Goal: Task Accomplishment & Management: Manage account settings

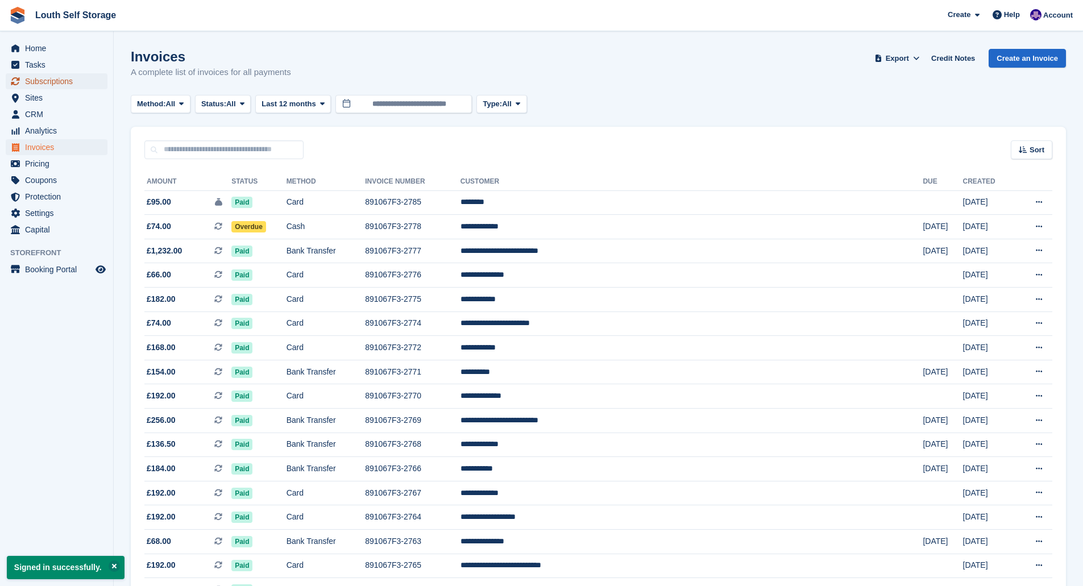
click at [46, 81] on span "Subscriptions" at bounding box center [59, 81] width 68 height 16
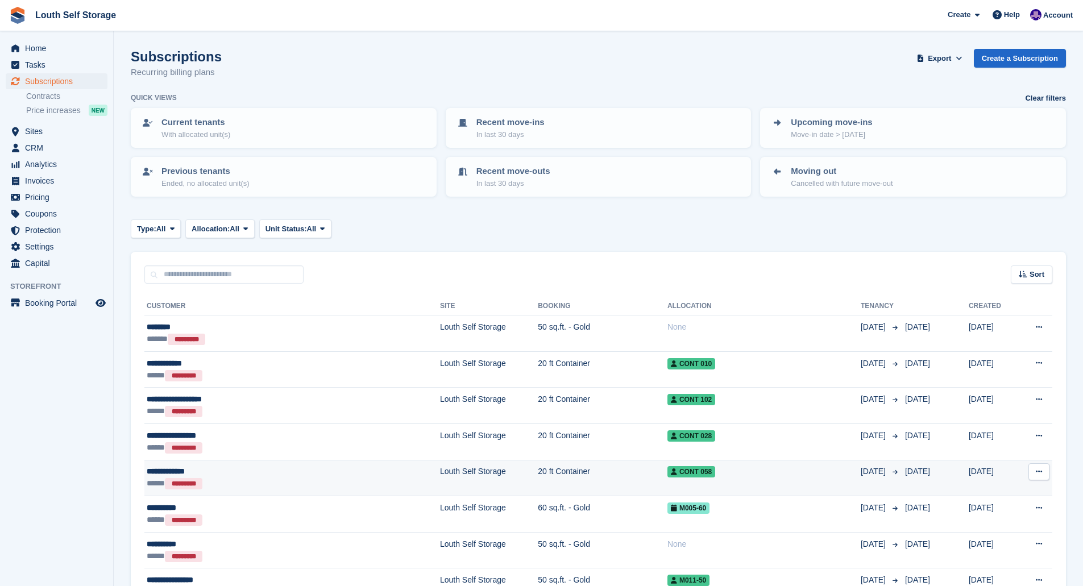
click at [440, 473] on td "Louth Self Storage" at bounding box center [489, 478] width 98 height 36
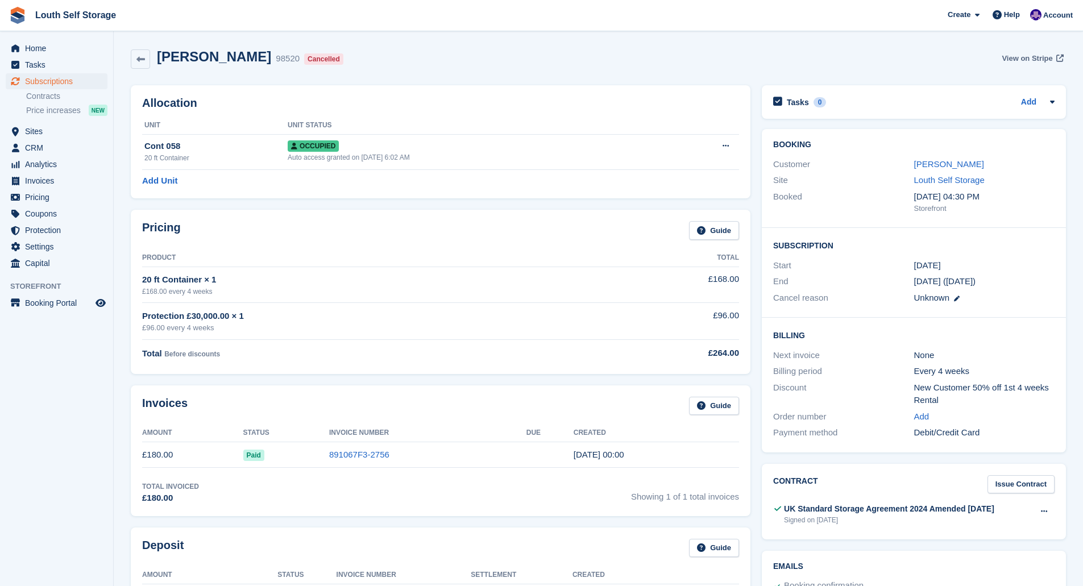
click at [1018, 56] on span "View on Stripe" at bounding box center [1027, 58] width 51 height 11
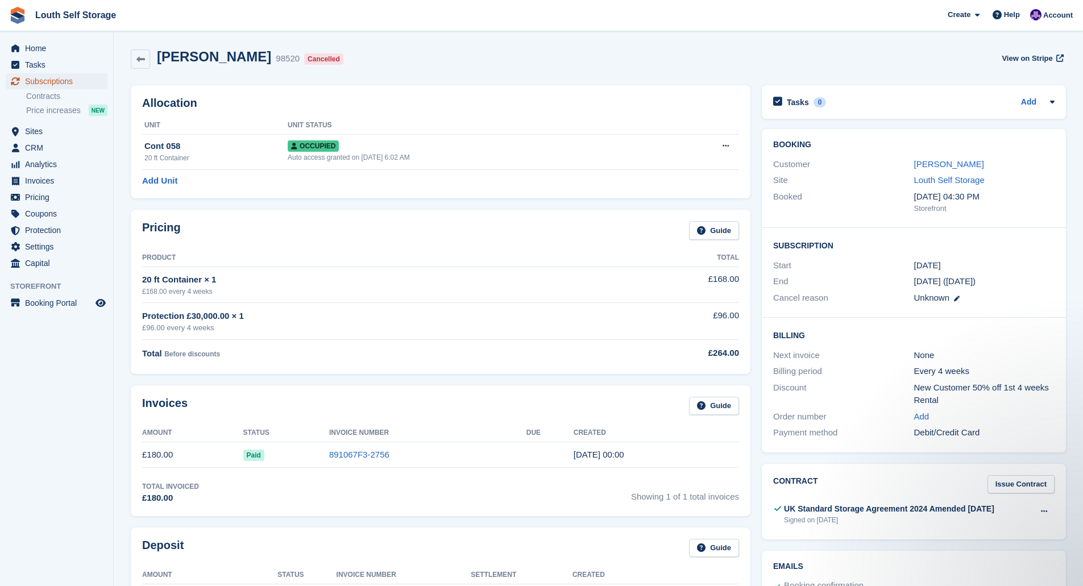
click at [48, 82] on span "Subscriptions" at bounding box center [59, 81] width 68 height 16
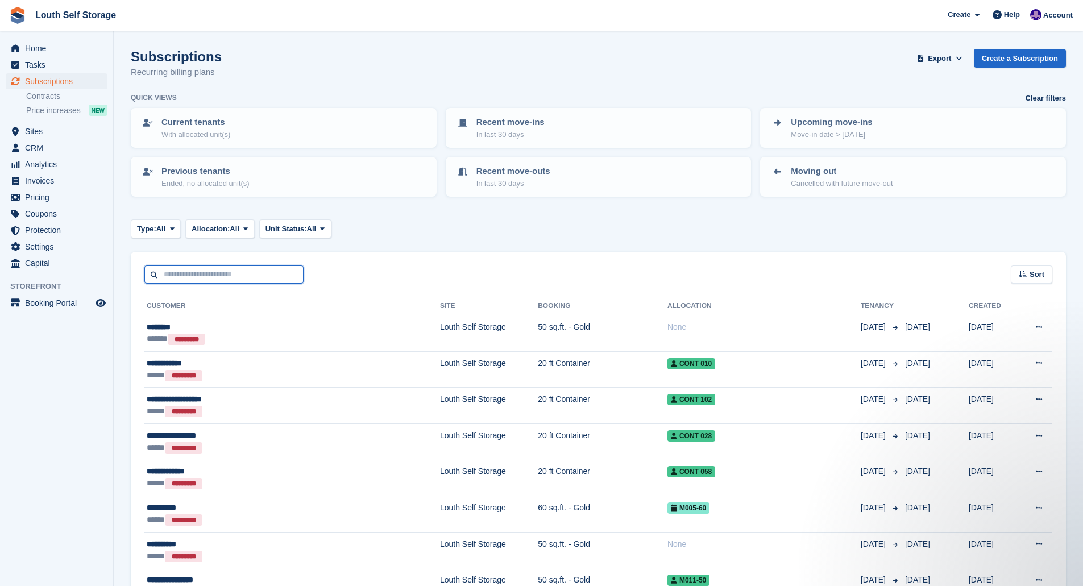
click at [182, 273] on input "text" at bounding box center [223, 274] width 159 height 19
type input "****"
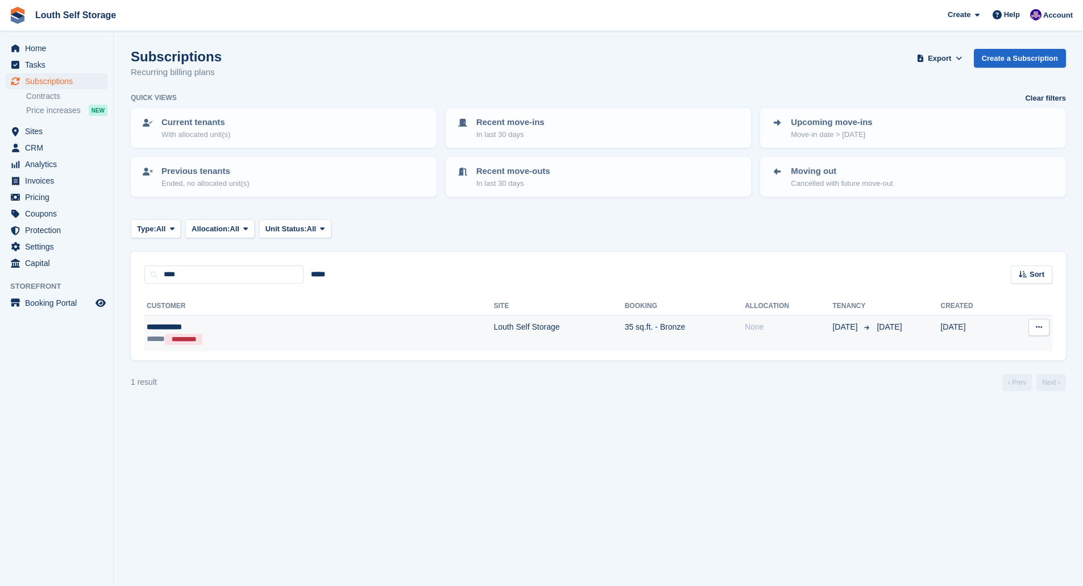
click at [625, 327] on td "35 sq.ft. - Bronze" at bounding box center [685, 334] width 121 height 36
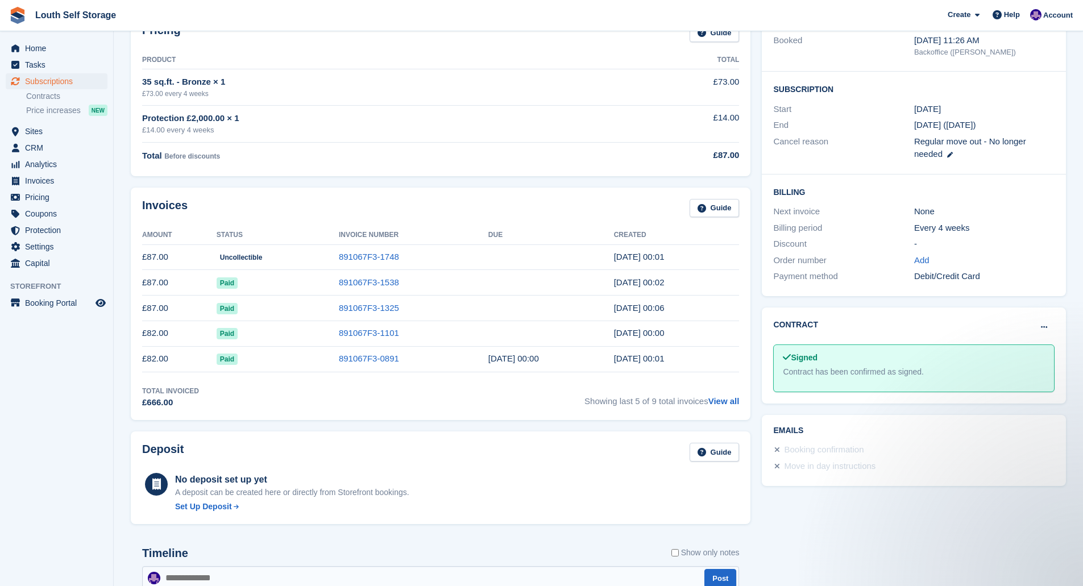
scroll to position [171, 0]
